Goal: Information Seeking & Learning: Understand process/instructions

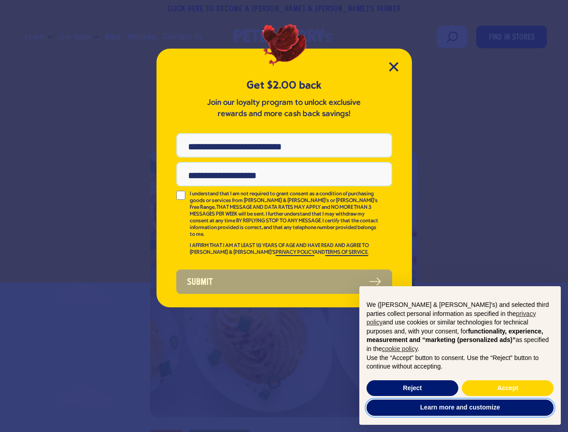
click at [460, 408] on button "Learn more and customize" at bounding box center [460, 408] width 187 height 16
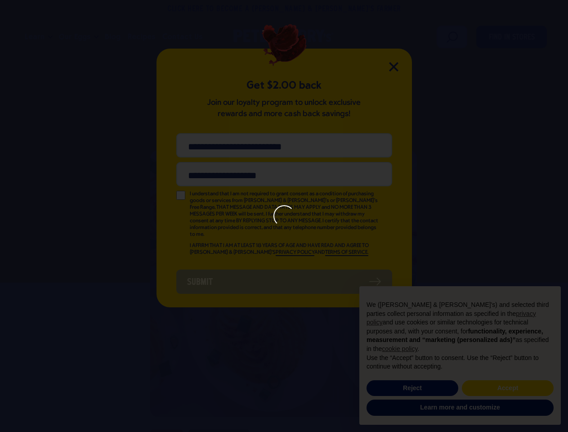
click at [413, 388] on div at bounding box center [284, 216] width 568 height 432
click at [508, 388] on div at bounding box center [284, 216] width 568 height 432
click at [284, 216] on div at bounding box center [285, 216] width 22 height 22
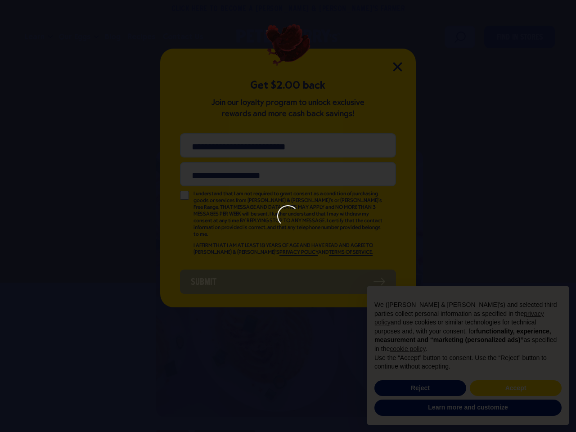
click at [284, 210] on div at bounding box center [288, 216] width 22 height 22
click at [284, 275] on div at bounding box center [288, 216] width 576 height 432
click at [394, 67] on div at bounding box center [288, 216] width 576 height 432
